Goal: Task Accomplishment & Management: Use online tool/utility

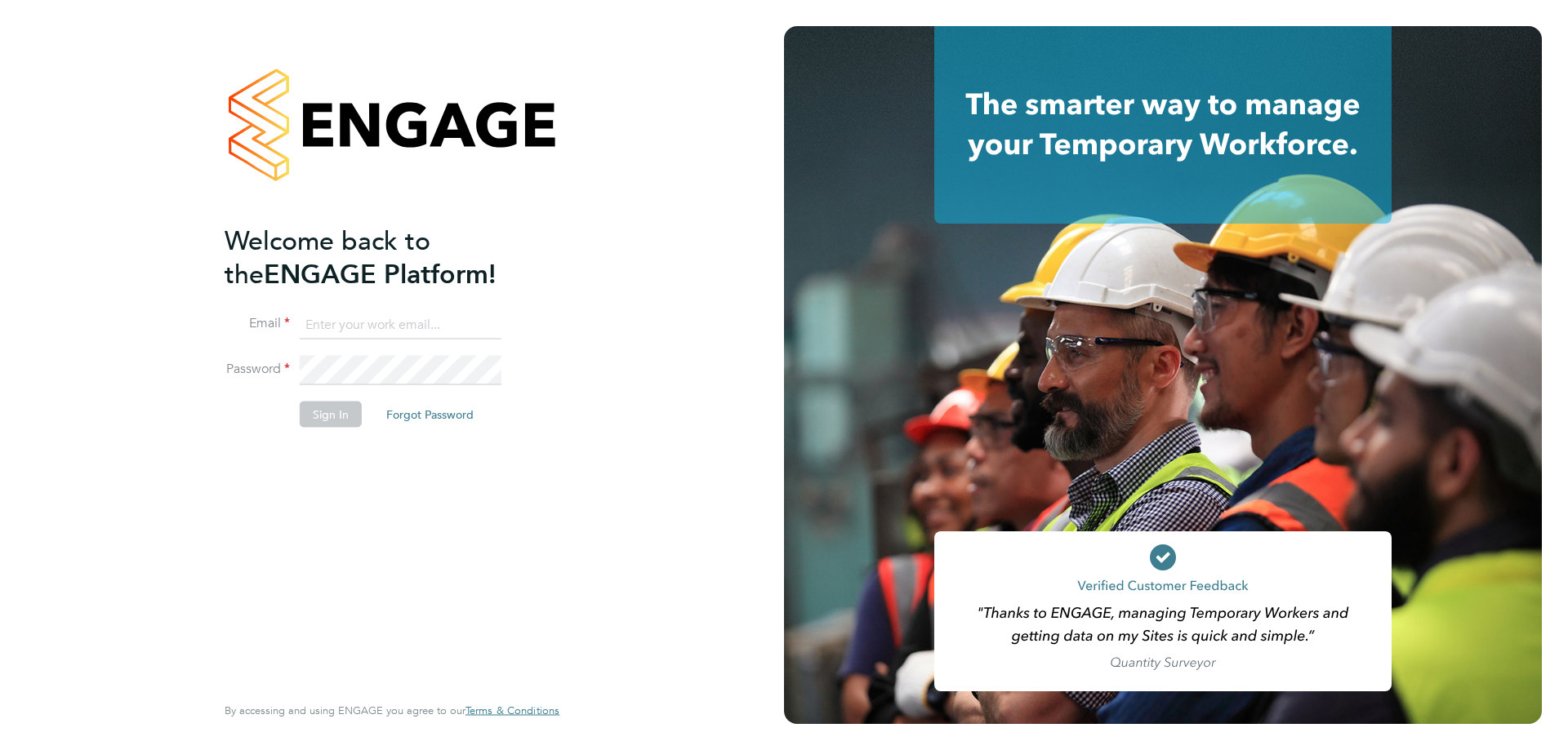
click at [372, 324] on input at bounding box center [400, 324] width 202 height 29
type input "robot.johnny5@randstad.co.uk"
click at [324, 414] on button "Sign In" at bounding box center [330, 414] width 62 height 26
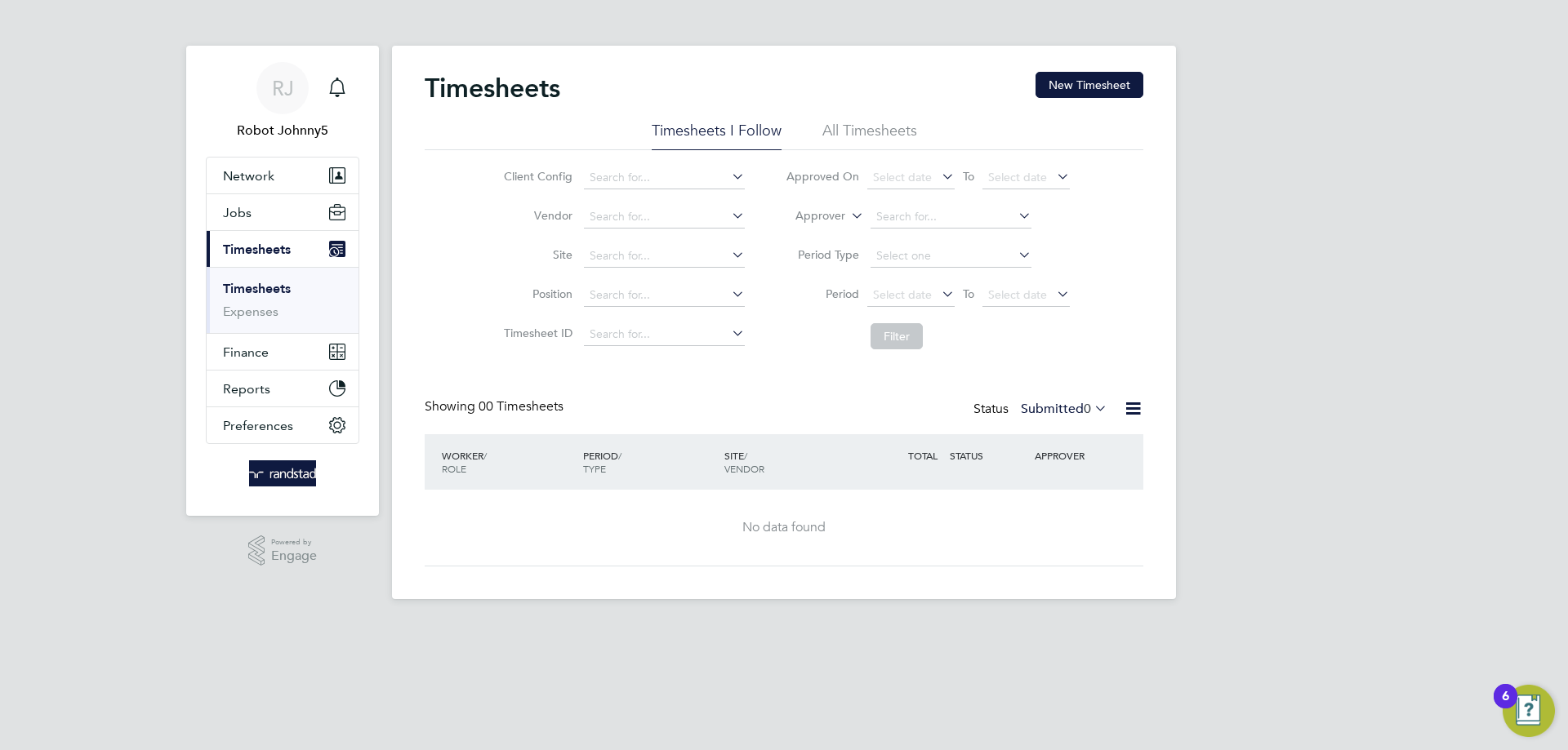
click at [1133, 409] on icon at bounding box center [1133, 409] width 21 height 21
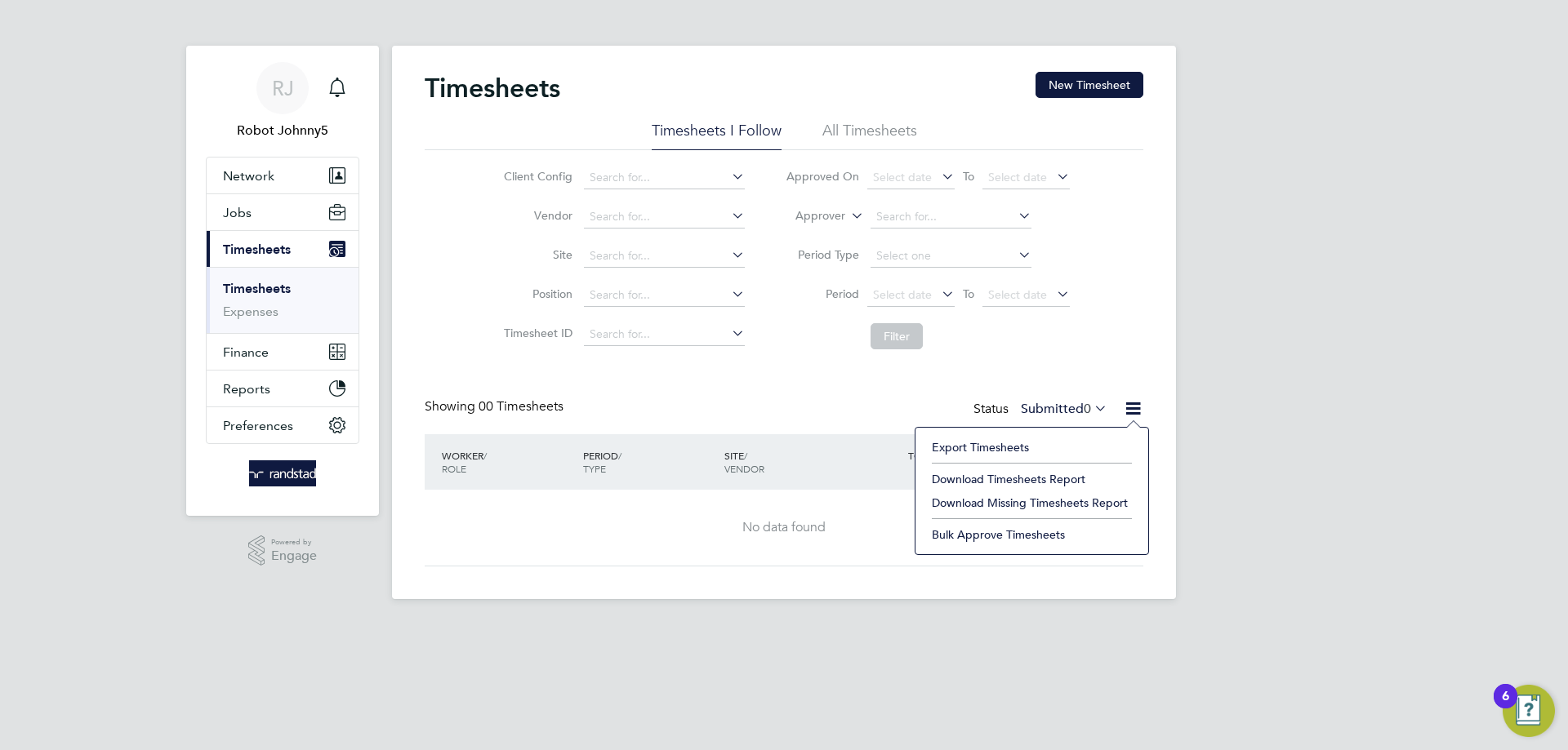
click at [1032, 448] on li "Export Timesheets" at bounding box center [1032, 448] width 216 height 23
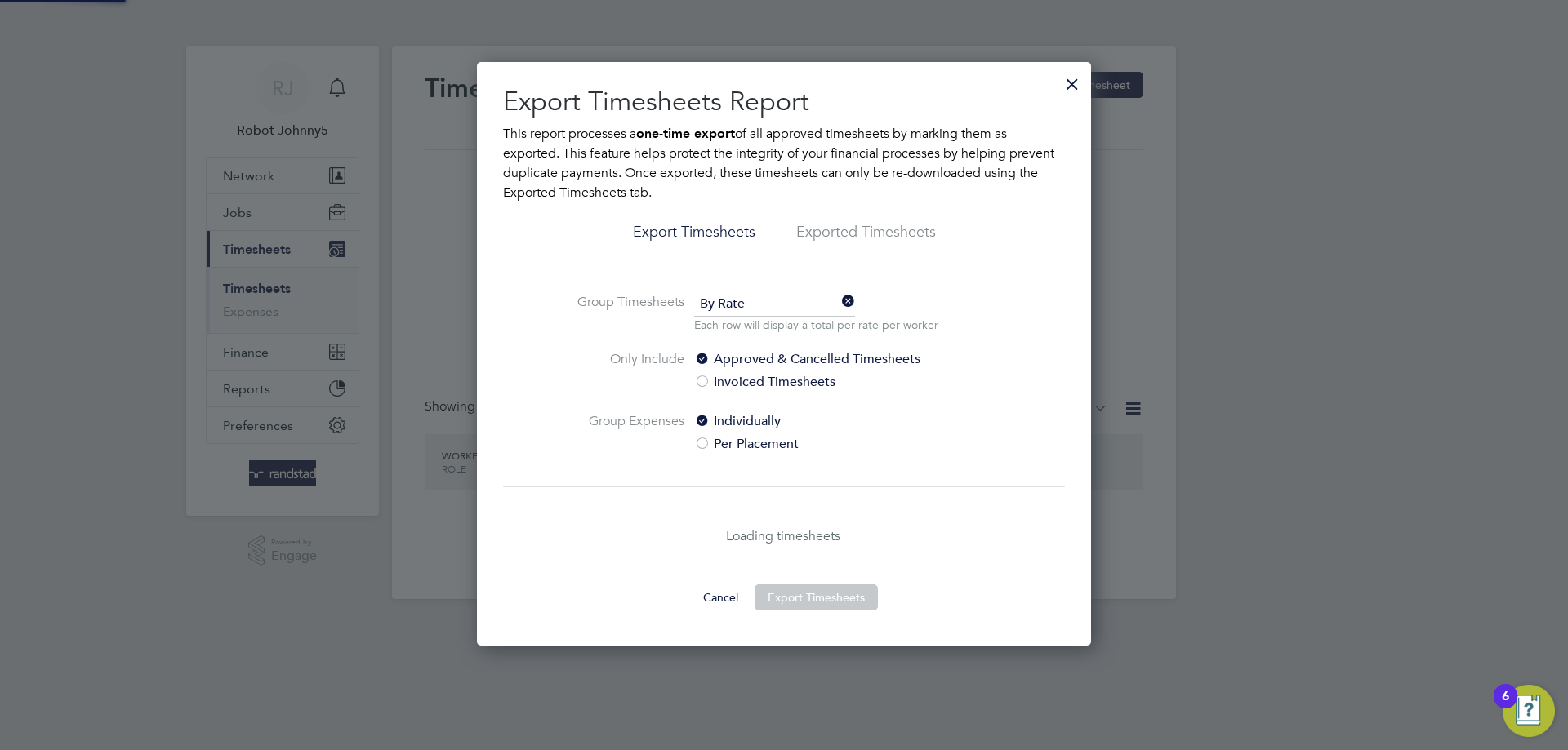
scroll to position [584, 615]
click at [865, 237] on li "Exported Timesheets" at bounding box center [865, 236] width 139 height 29
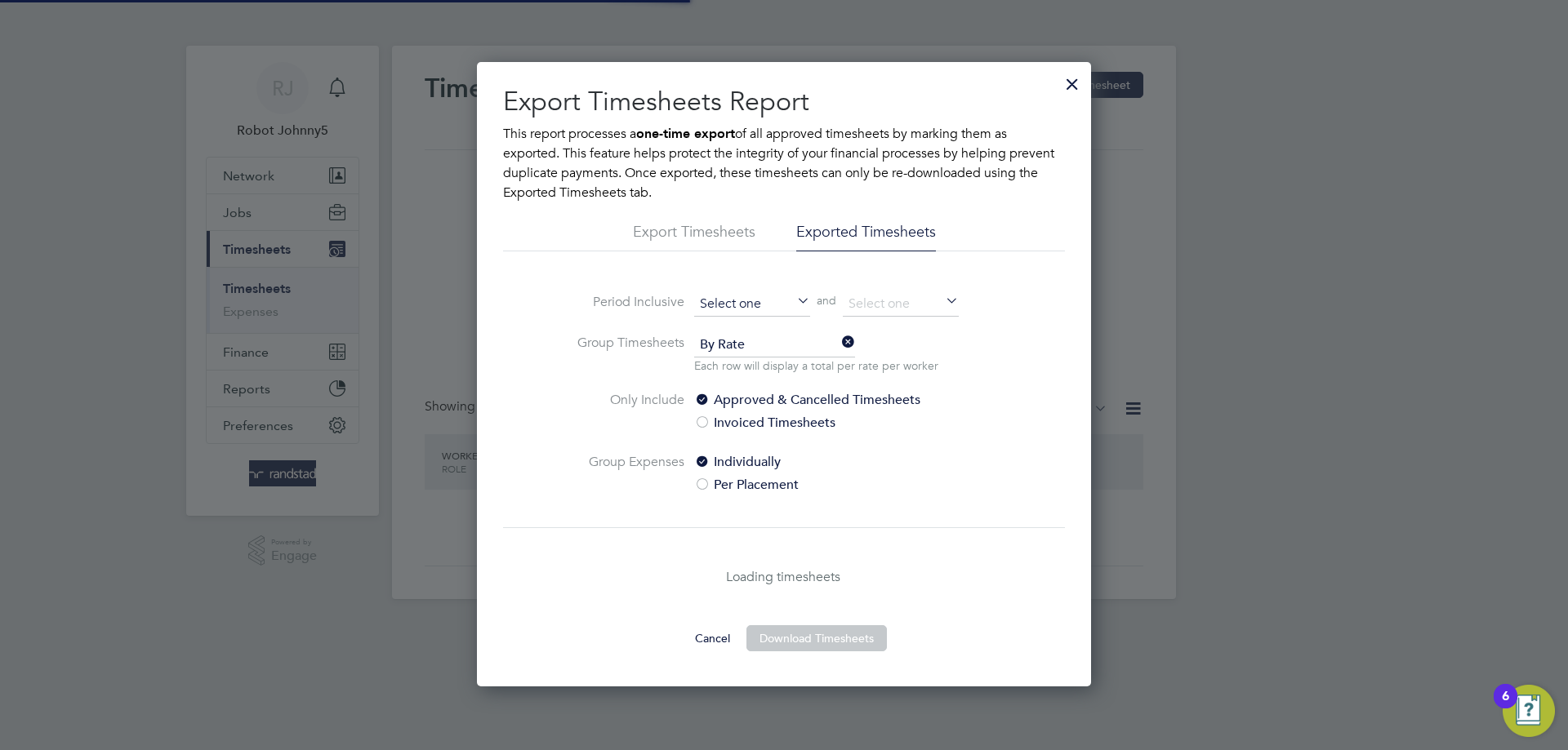
click at [752, 304] on input at bounding box center [752, 304] width 116 height 24
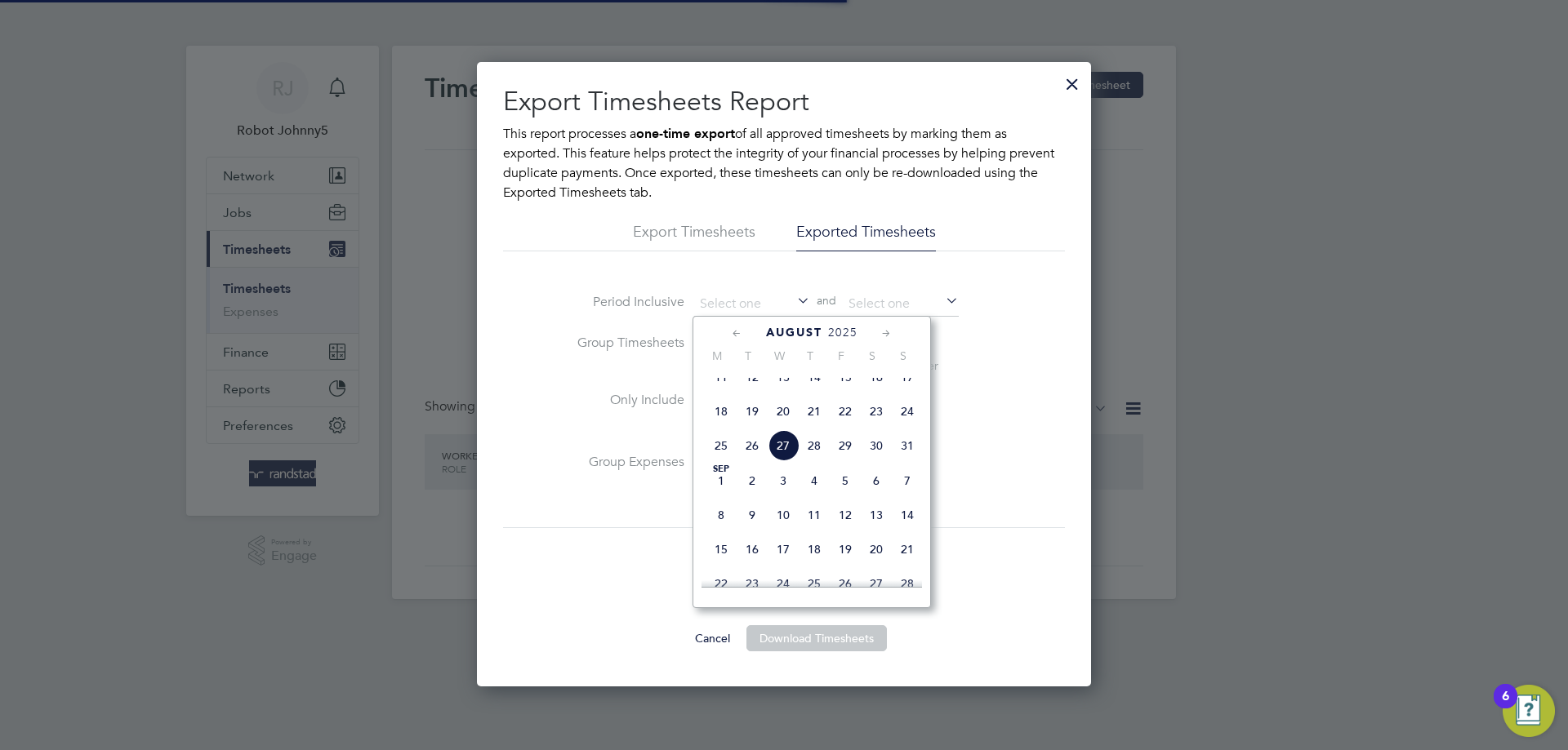
click at [794, 333] on span "August" at bounding box center [794, 333] width 56 height 14
click at [737, 334] on icon at bounding box center [737, 333] width 15 height 18
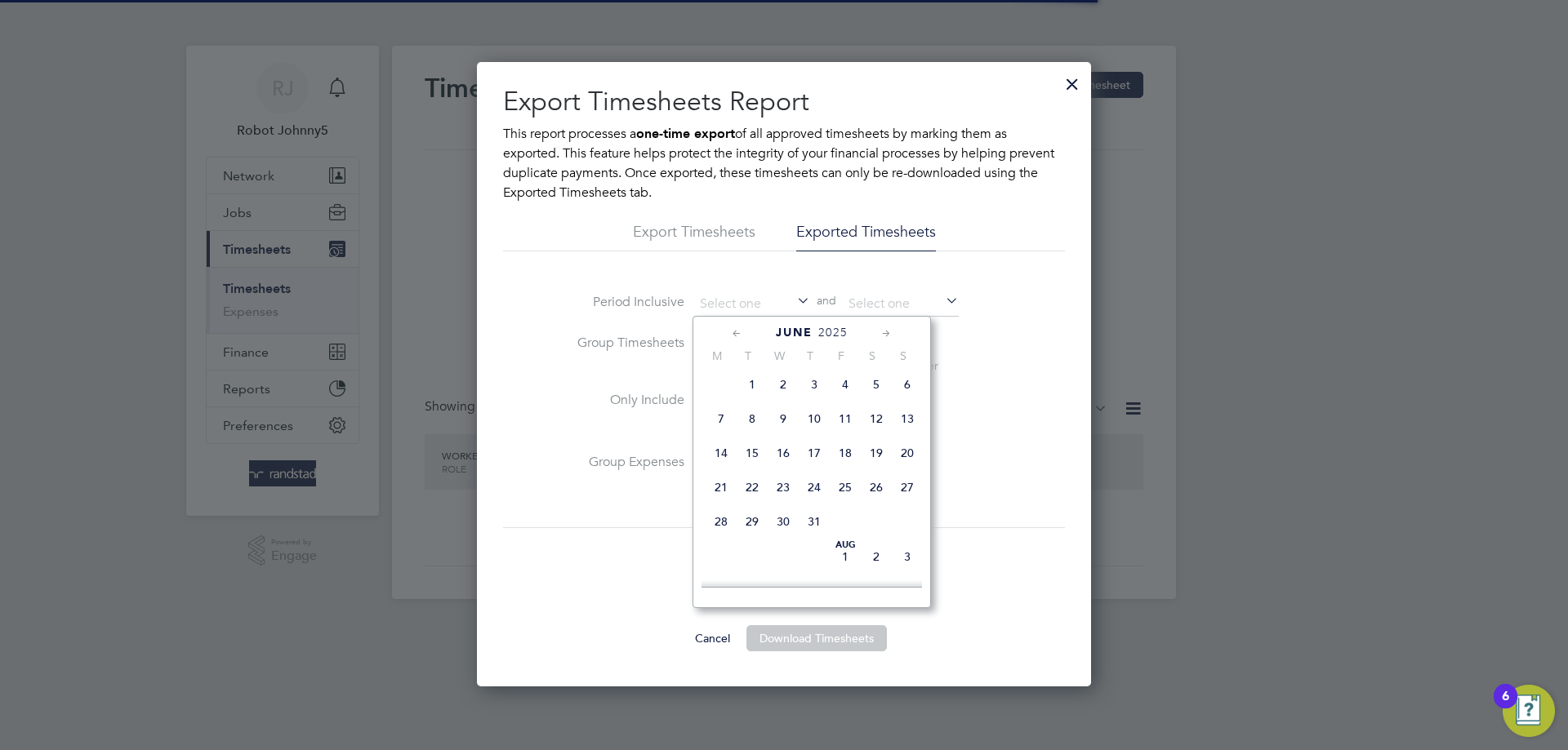
scroll to position [176, 0]
click at [875, 427] on span "7" at bounding box center [876, 424] width 31 height 31
type input "[DATE]"
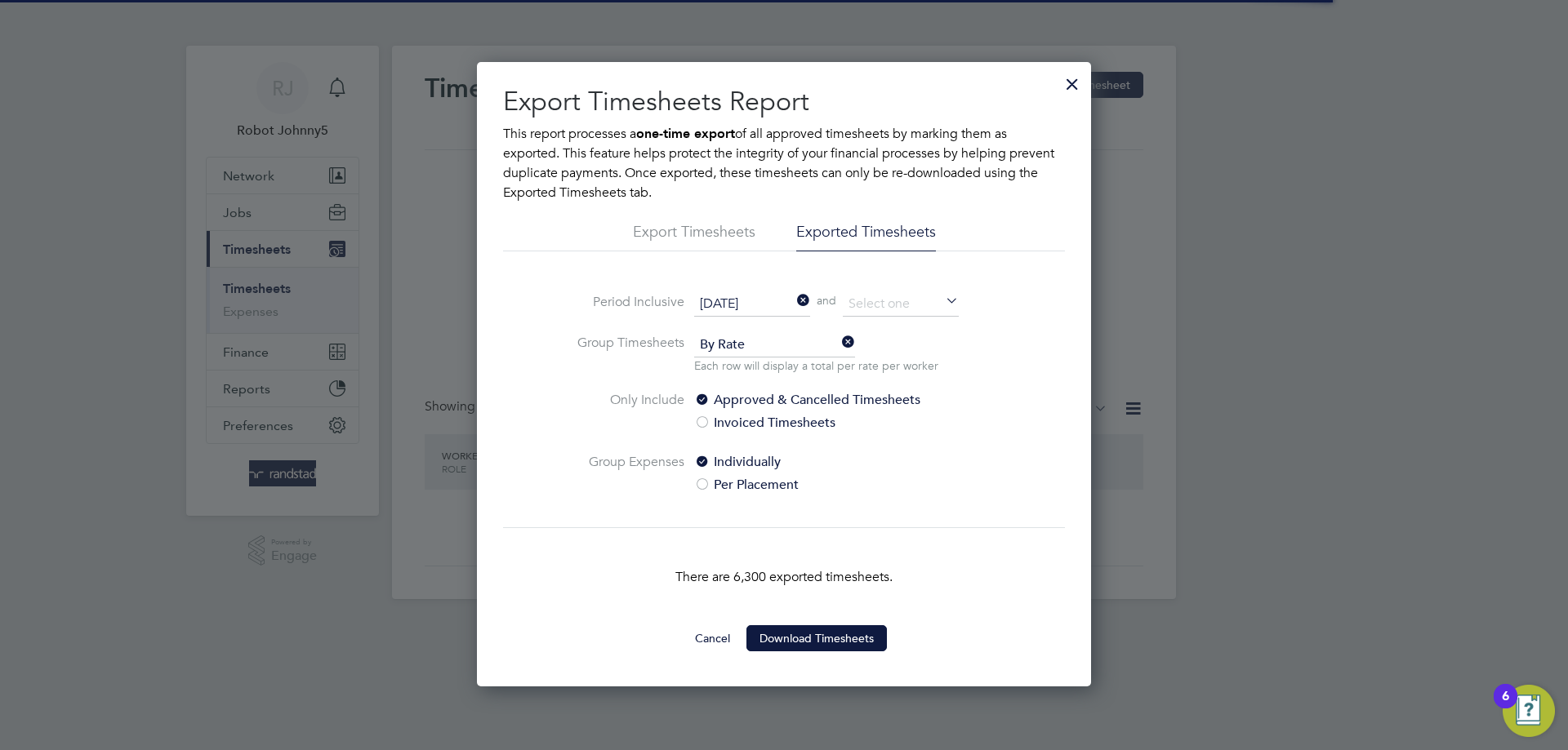
scroll to position [8, 8]
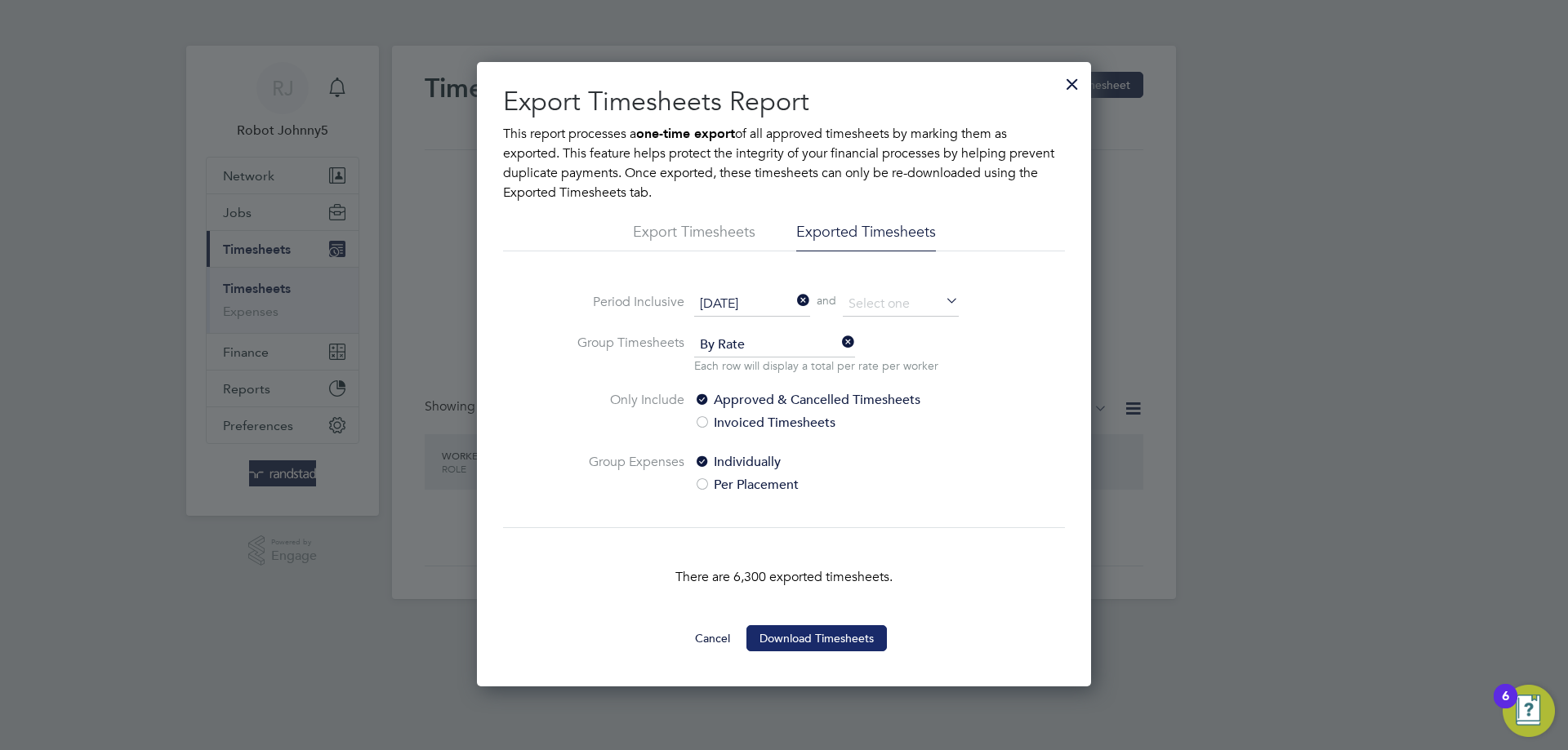
click at [816, 638] on button "Download Timesheets" at bounding box center [816, 638] width 140 height 26
